Goal: Information Seeking & Learning: Learn about a topic

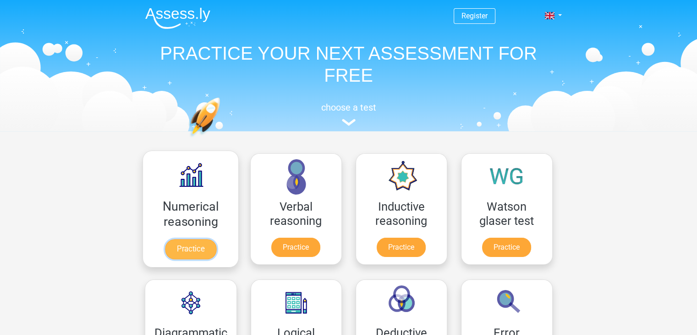
click at [189, 239] on link "Practice" at bounding box center [190, 249] width 51 height 20
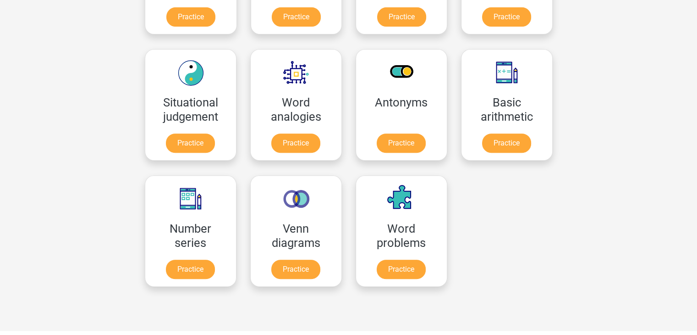
scroll to position [367, 0]
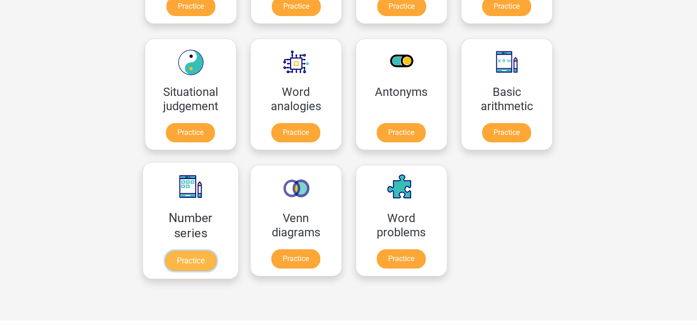
click at [192, 250] on link "Practice" at bounding box center [190, 260] width 51 height 20
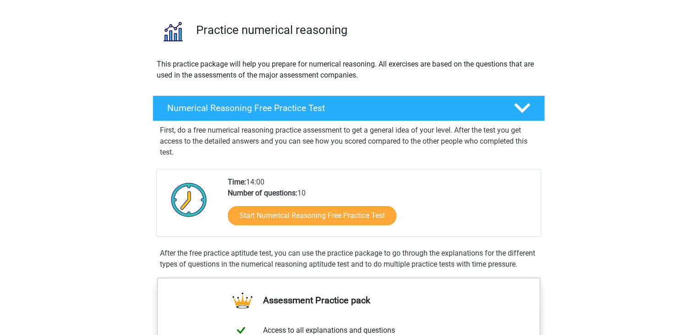
scroll to position [46, 0]
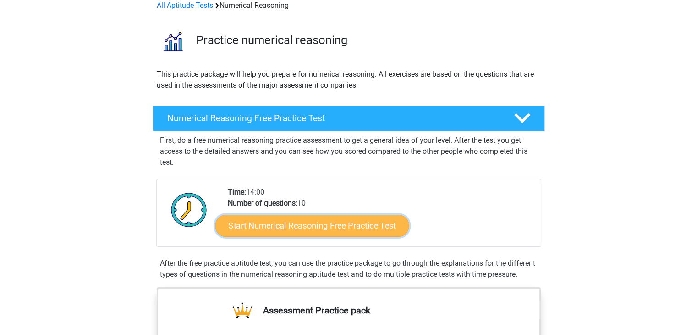
click at [335, 224] on link "Start Numerical Reasoning Free Practice Test" at bounding box center [312, 225] width 194 height 22
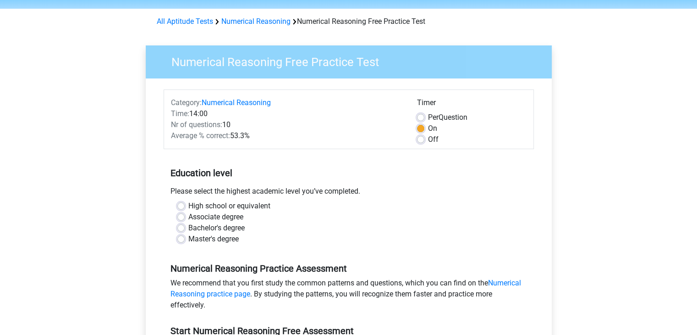
scroll to position [46, 0]
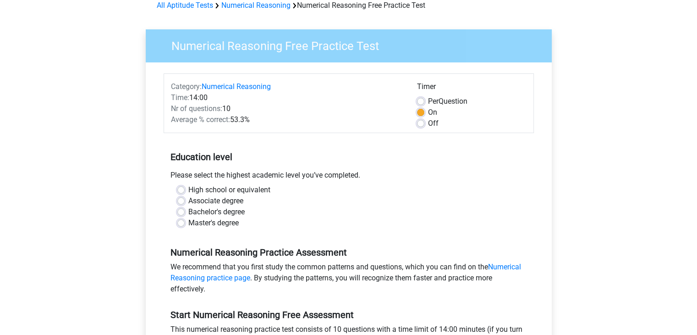
click at [188, 220] on label "Master's degree" at bounding box center [213, 222] width 50 height 11
click at [179, 220] on input "Master's degree" at bounding box center [180, 221] width 7 height 9
radio input "true"
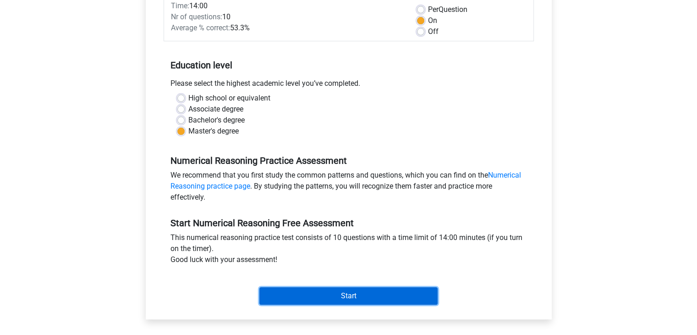
click at [343, 292] on input "Start" at bounding box center [348, 295] width 178 height 17
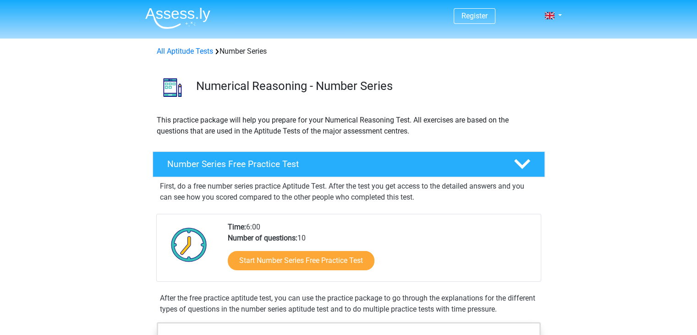
scroll to position [46, 0]
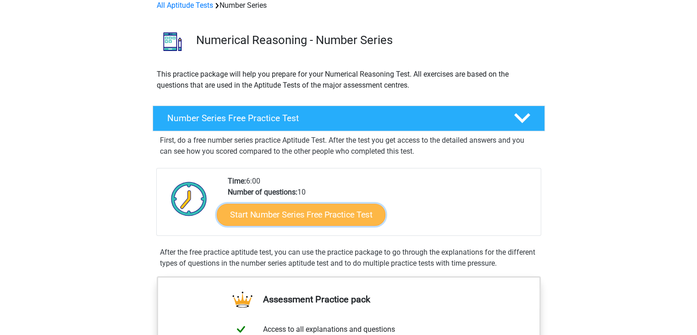
click at [319, 213] on link "Start Number Series Free Practice Test" at bounding box center [301, 214] width 169 height 22
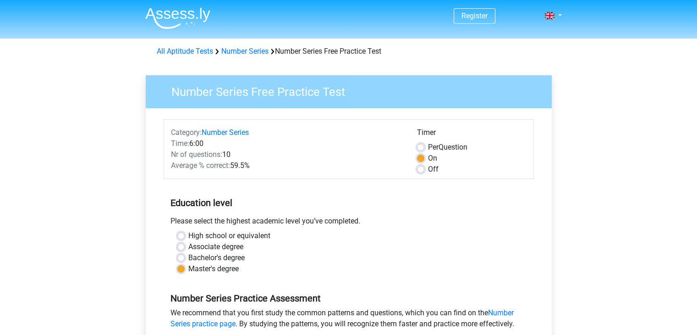
click at [428, 147] on label "Per Question" at bounding box center [447, 147] width 39 height 11
click at [421, 147] on input "Per Question" at bounding box center [420, 146] width 7 height 9
radio input "true"
click at [421, 174] on div "Off" at bounding box center [472, 169] width 110 height 11
click at [428, 168] on label "Off" at bounding box center [433, 169] width 11 height 11
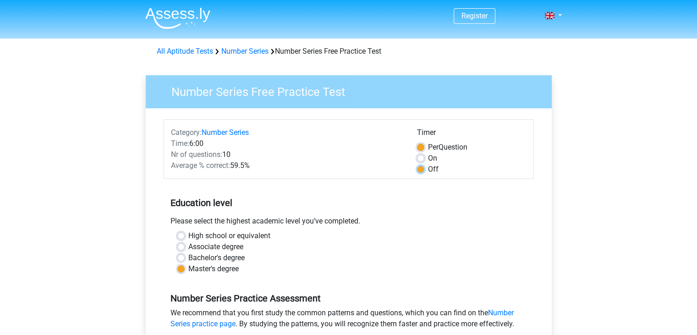
click at [423, 168] on input "Off" at bounding box center [420, 168] width 7 height 9
radio input "true"
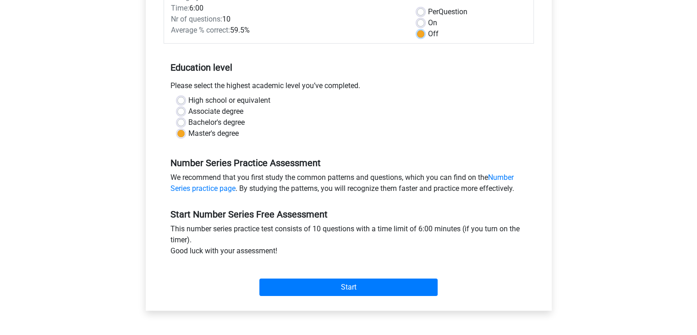
scroll to position [137, 0]
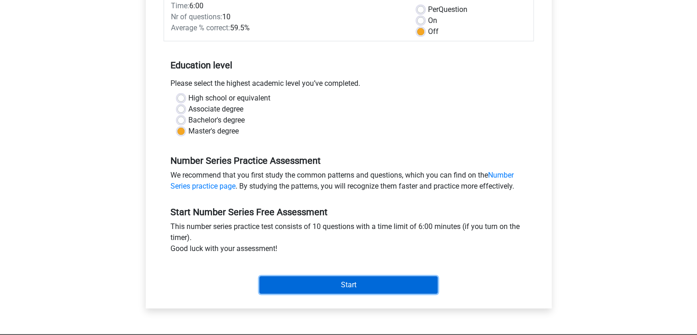
click at [383, 285] on input "Start" at bounding box center [348, 284] width 178 height 17
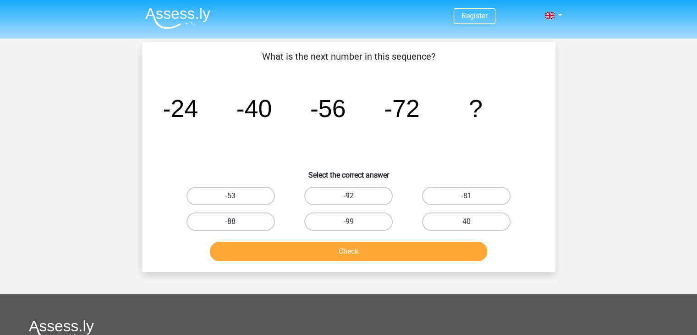
click at [240, 220] on label "-88" at bounding box center [231, 221] width 88 height 18
click at [236, 221] on input "-88" at bounding box center [234, 224] width 6 height 6
radio input "true"
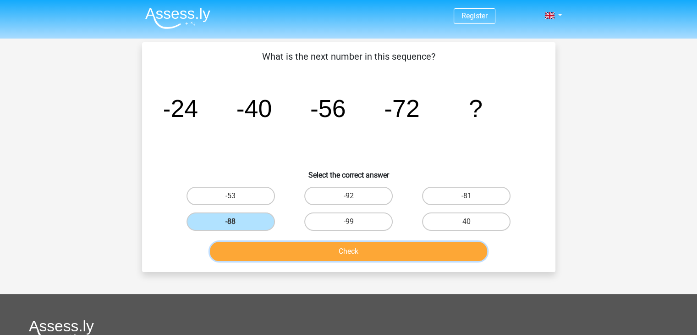
click at [339, 250] on button "Check" at bounding box center [348, 251] width 277 height 19
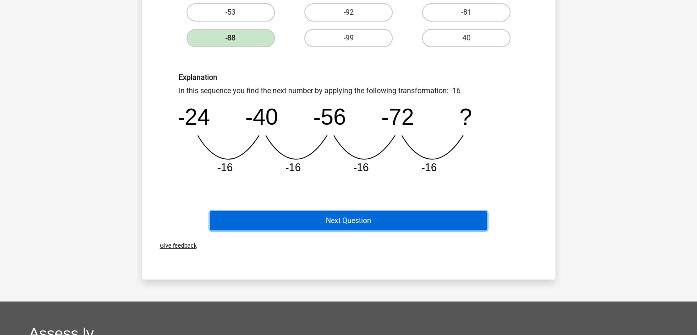
click at [394, 215] on button "Next Question" at bounding box center [348, 220] width 277 height 19
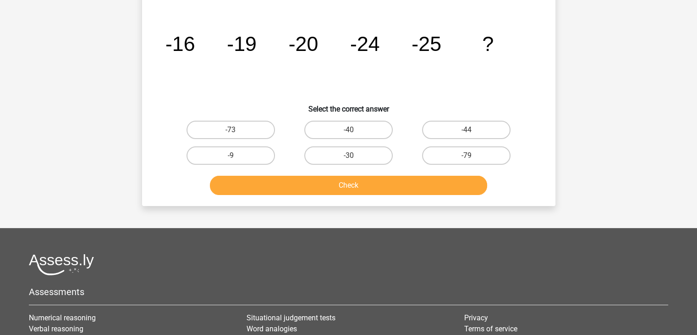
scroll to position [42, 0]
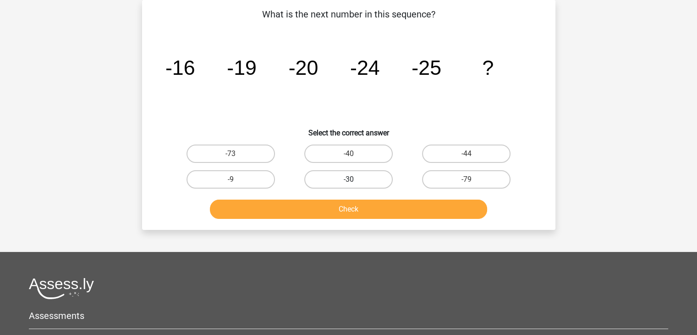
click at [335, 177] on label "-30" at bounding box center [348, 179] width 88 height 18
click at [348, 179] on input "-30" at bounding box center [351, 182] width 6 height 6
radio input "true"
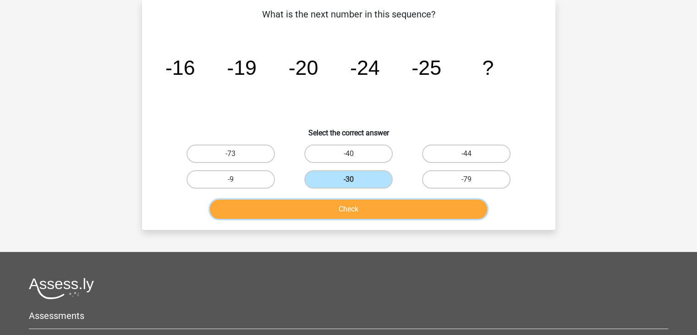
click at [356, 207] on button "Check" at bounding box center [348, 208] width 277 height 19
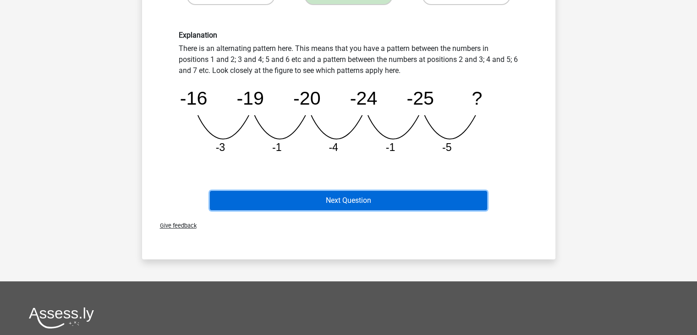
click at [409, 197] on button "Next Question" at bounding box center [348, 200] width 277 height 19
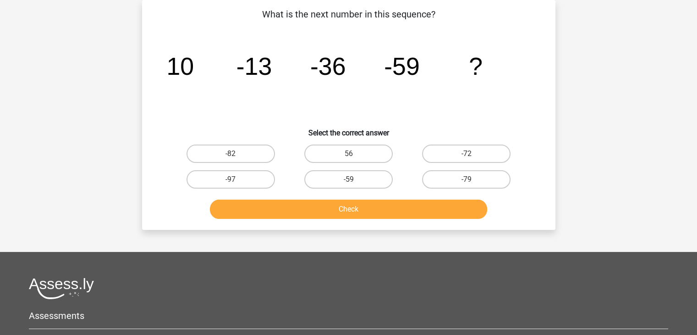
drag, startPoint x: 241, startPoint y: 149, endPoint x: 280, endPoint y: 176, distance: 47.0
click at [242, 149] on label "-82" at bounding box center [231, 153] width 88 height 18
click at [236, 154] on input "-82" at bounding box center [234, 157] width 6 height 6
radio input "true"
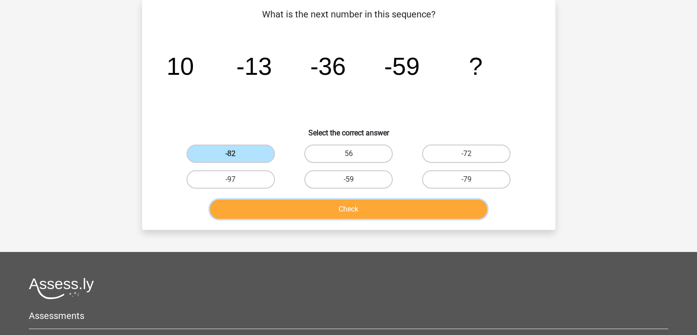
click at [354, 209] on button "Check" at bounding box center [348, 208] width 277 height 19
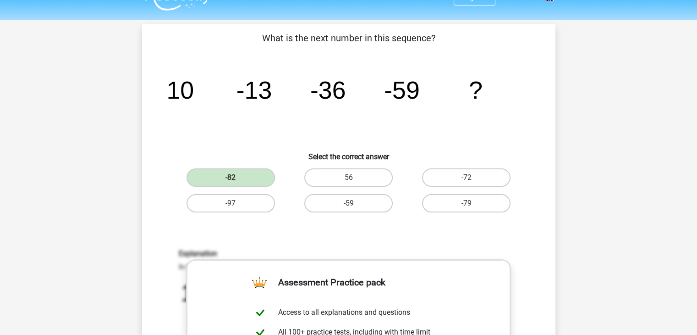
scroll to position [0, 0]
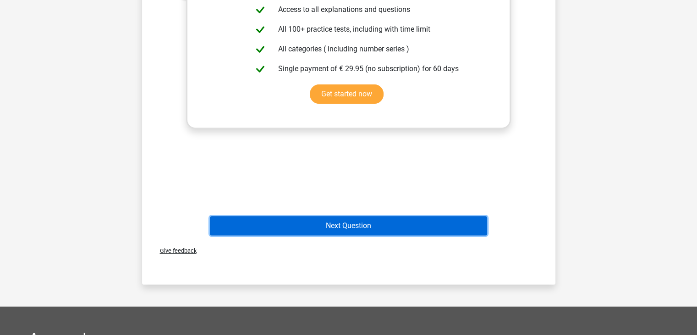
click at [383, 226] on button "Next Question" at bounding box center [348, 225] width 277 height 19
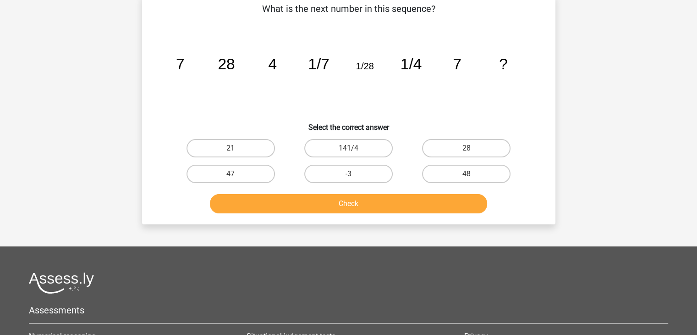
scroll to position [42, 0]
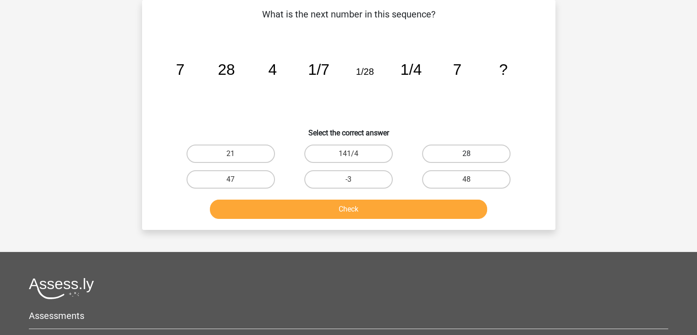
click at [484, 158] on label "28" at bounding box center [466, 153] width 88 height 18
click at [473, 158] on input "28" at bounding box center [470, 157] width 6 height 6
radio input "true"
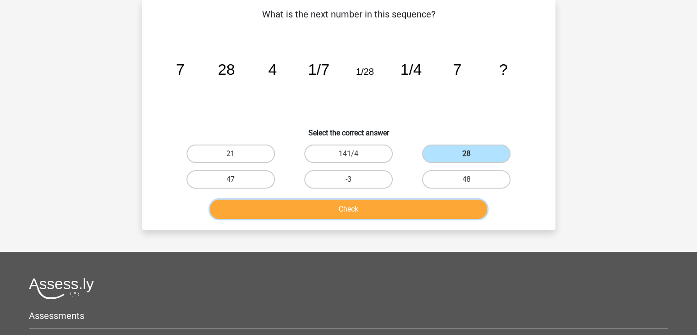
click at [384, 199] on button "Check" at bounding box center [348, 208] width 277 height 19
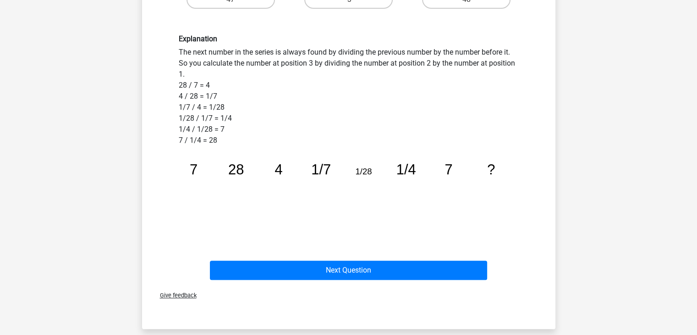
scroll to position [225, 0]
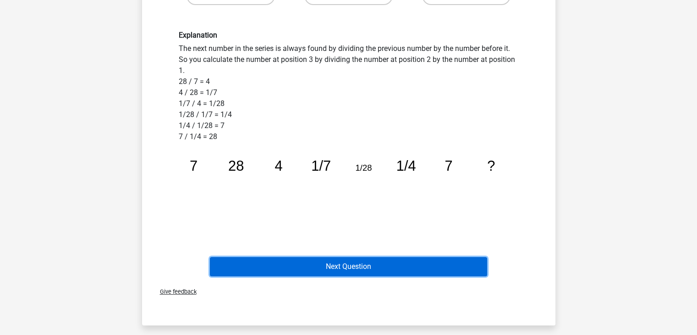
click at [390, 270] on button "Next Question" at bounding box center [348, 266] width 277 height 19
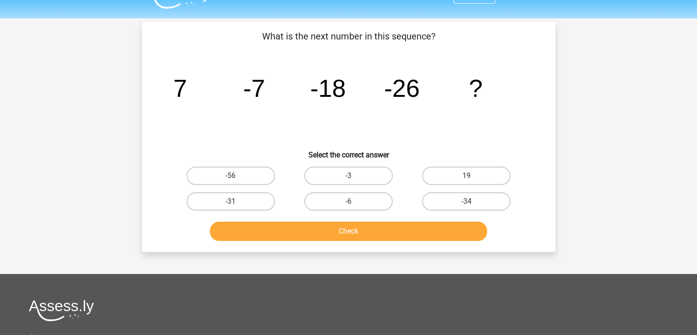
scroll to position [0, 0]
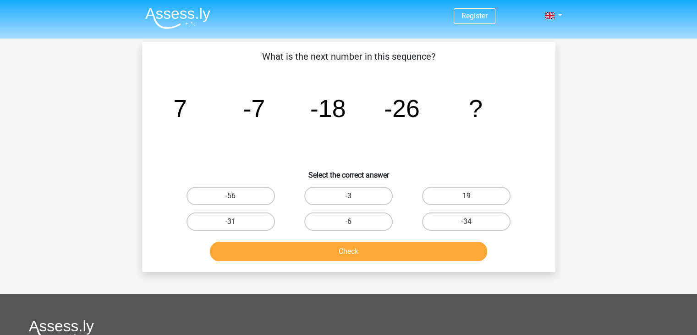
click at [225, 218] on label "-31" at bounding box center [231, 221] width 88 height 18
click at [231, 221] on input "-31" at bounding box center [234, 224] width 6 height 6
radio input "true"
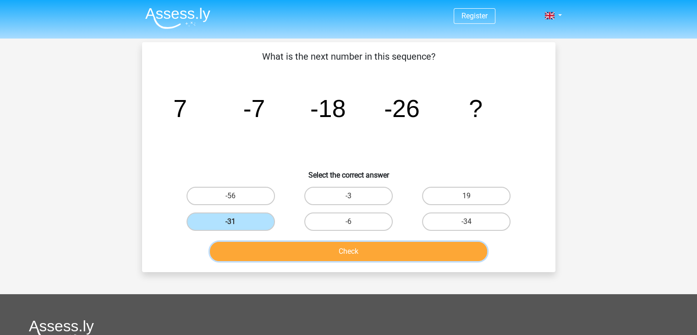
click at [323, 251] on button "Check" at bounding box center [348, 251] width 277 height 19
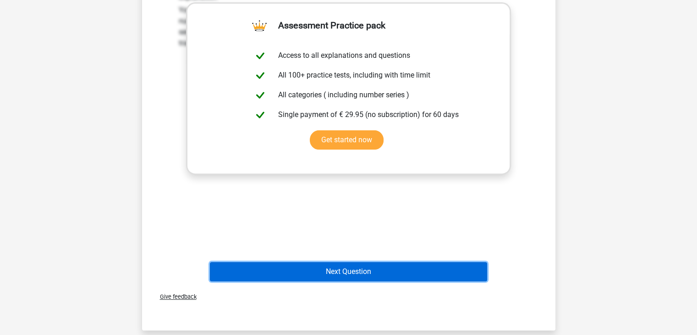
click at [396, 265] on button "Next Question" at bounding box center [348, 271] width 277 height 19
